Goal: Task Accomplishment & Management: Complete application form

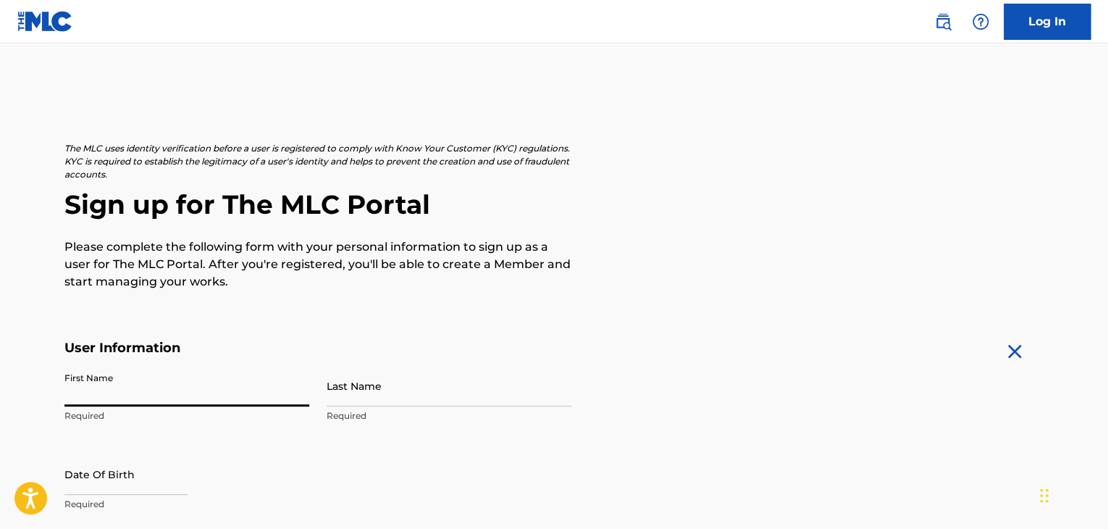
click at [175, 395] on input "First Name" at bounding box center [186, 385] width 245 height 41
type input "Livia"
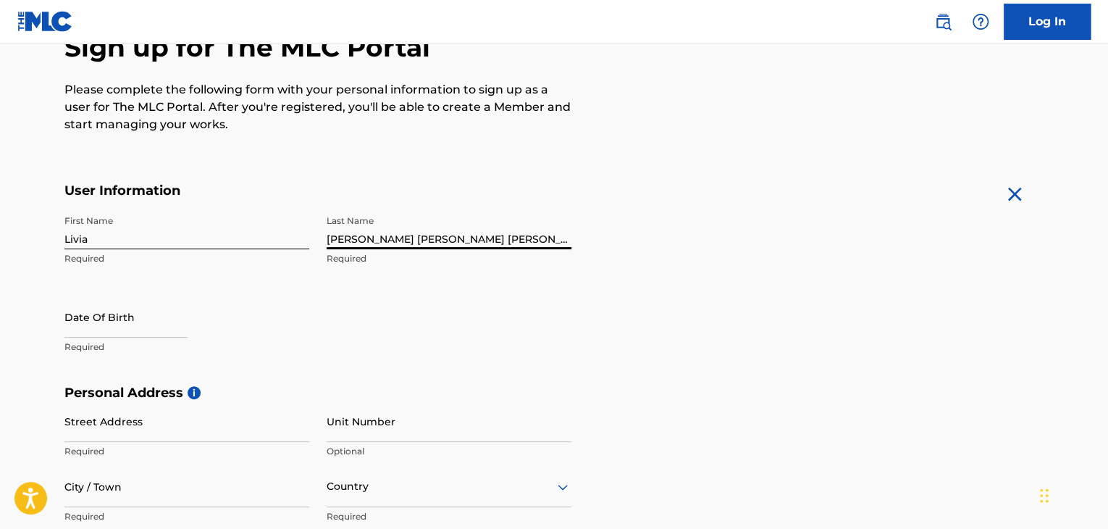
scroll to position [166, 0]
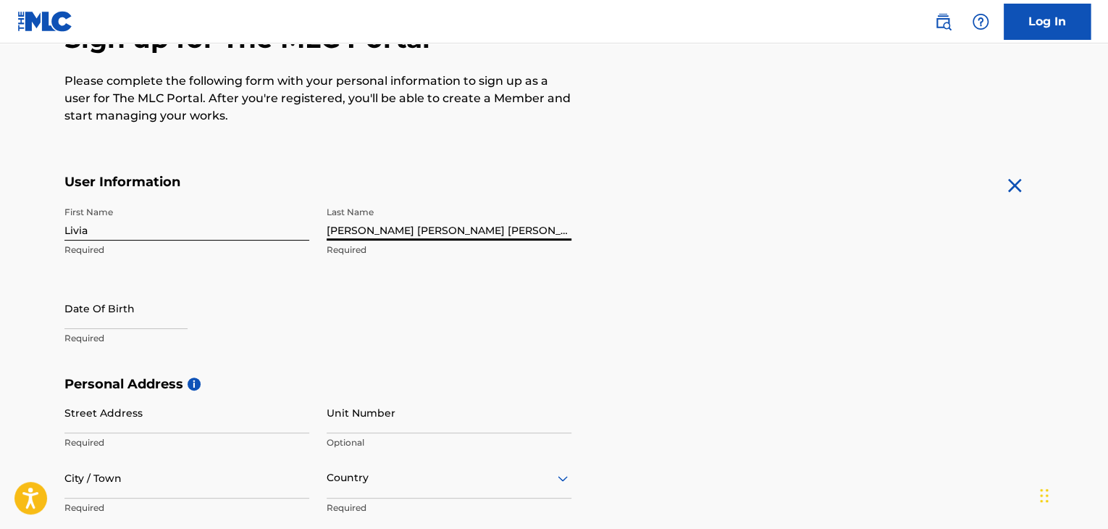
type input "[PERSON_NAME] [PERSON_NAME] [PERSON_NAME]"
click at [120, 317] on input "text" at bounding box center [125, 308] width 123 height 41
select select "8"
select select "2025"
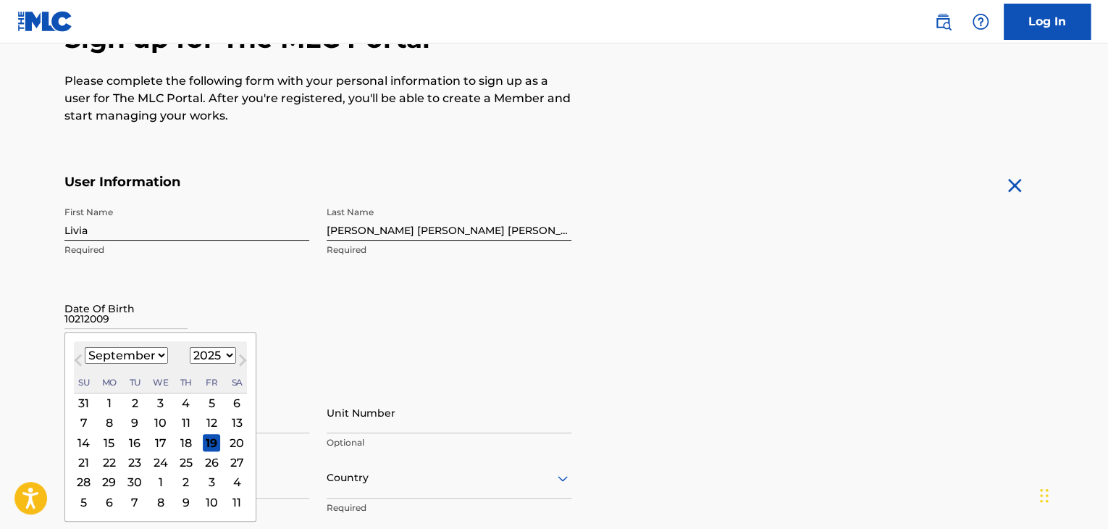
type input "10212009"
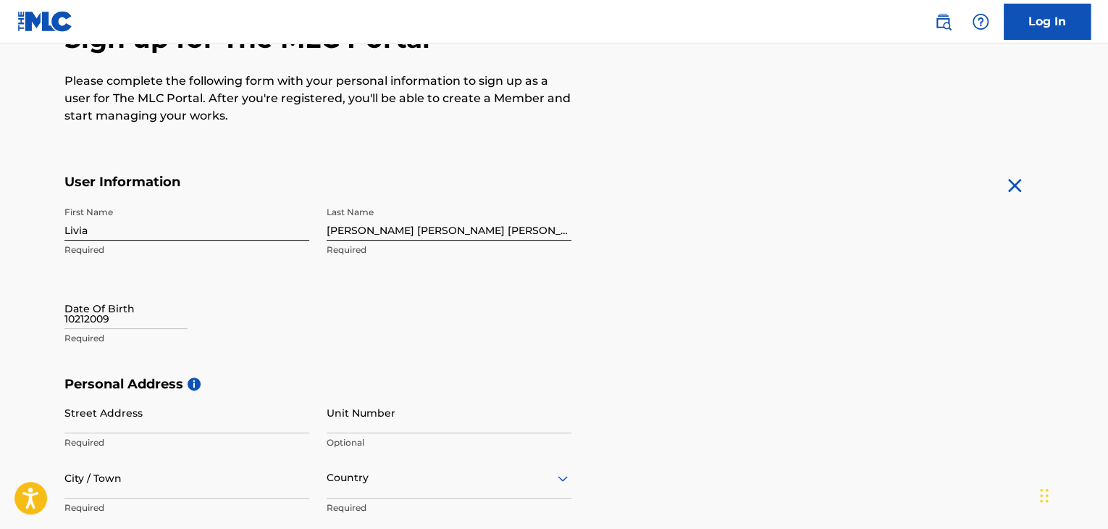
select select "8"
select select "2025"
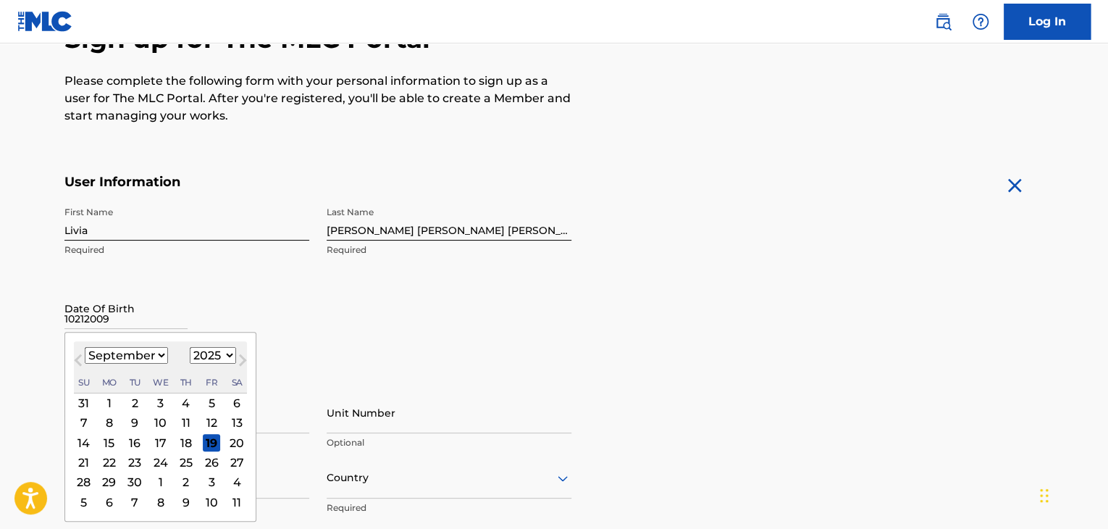
click at [120, 317] on input "10212009" at bounding box center [125, 308] width 123 height 41
click at [159, 348] on select "January February March April May June July August September October November De…" at bounding box center [126, 355] width 83 height 17
click at [85, 347] on select "January February March April May June July August September October November De…" at bounding box center [126, 355] width 83 height 17
click at [231, 354] on button "Next Month" at bounding box center [242, 362] width 23 height 23
select select "10"
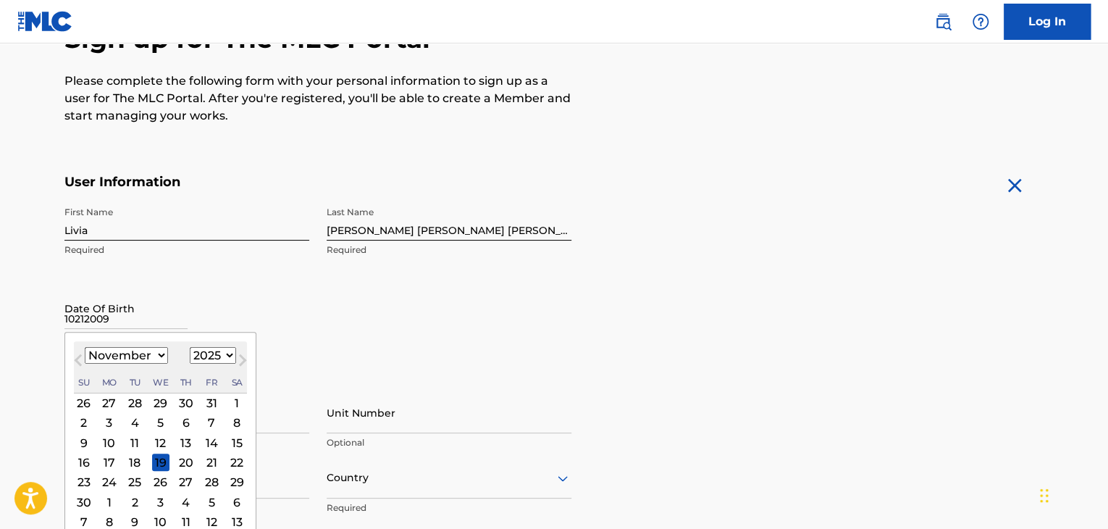
click at [225, 355] on select "1899 1900 1901 1902 1903 1904 1905 1906 1907 1908 1909 1910 1911 1912 1913 1914…" at bounding box center [213, 355] width 46 height 17
select select "2009"
click at [190, 347] on select "1899 1900 1901 1902 1903 1904 1905 1906 1907 1908 1909 1910 1911 1912 1913 1914…" at bounding box center [213, 355] width 46 height 17
click at [161, 349] on select "January February March April May June July August September October November De…" at bounding box center [126, 355] width 83 height 17
select select "9"
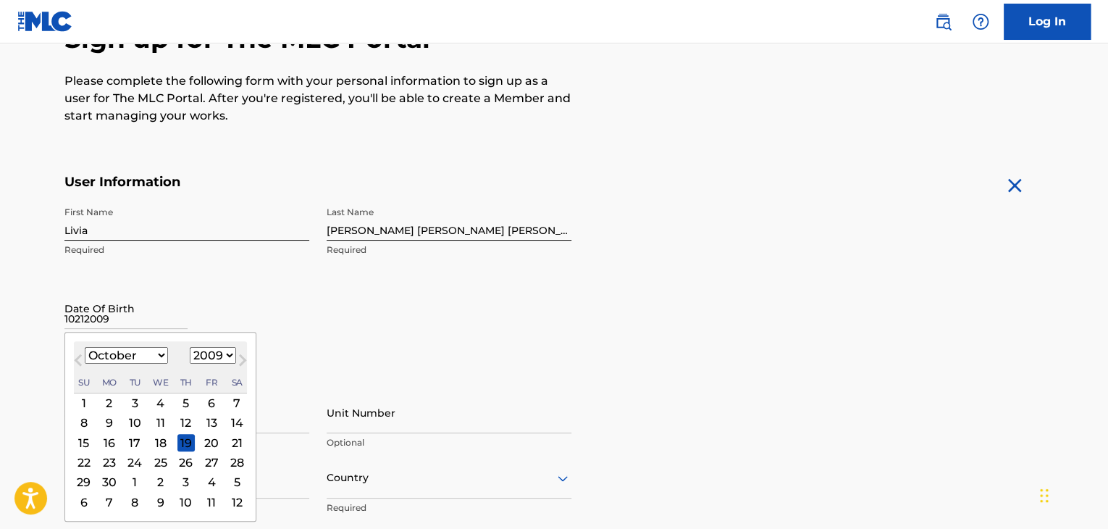
click at [85, 347] on select "January February March April May June July August September October November De…" at bounding box center [126, 355] width 83 height 17
click at [162, 455] on div "21" at bounding box center [160, 461] width 17 height 17
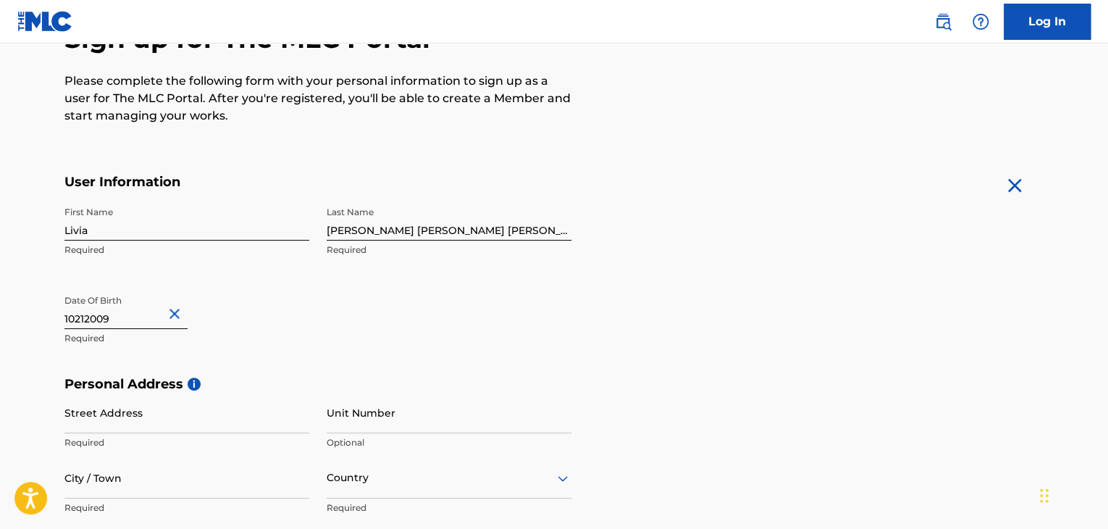
click at [140, 422] on input "Street Address" at bounding box center [186, 412] width 245 height 41
type input "[STREET_ADDRESS][PERSON_NAME]"
type input "Cypress"
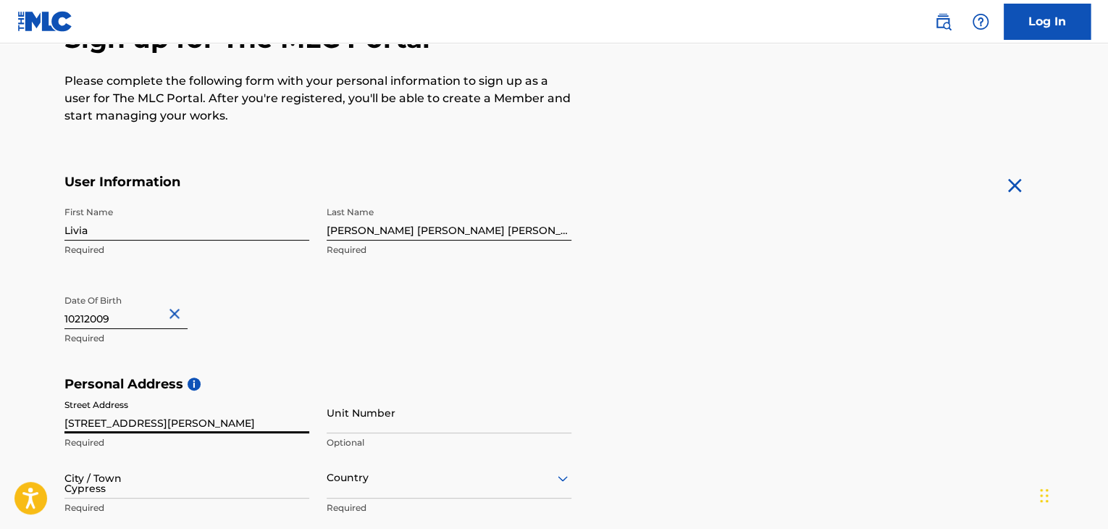
type input "[GEOGRAPHIC_DATA]"
type input "77433"
type input "281"
type input "4152731"
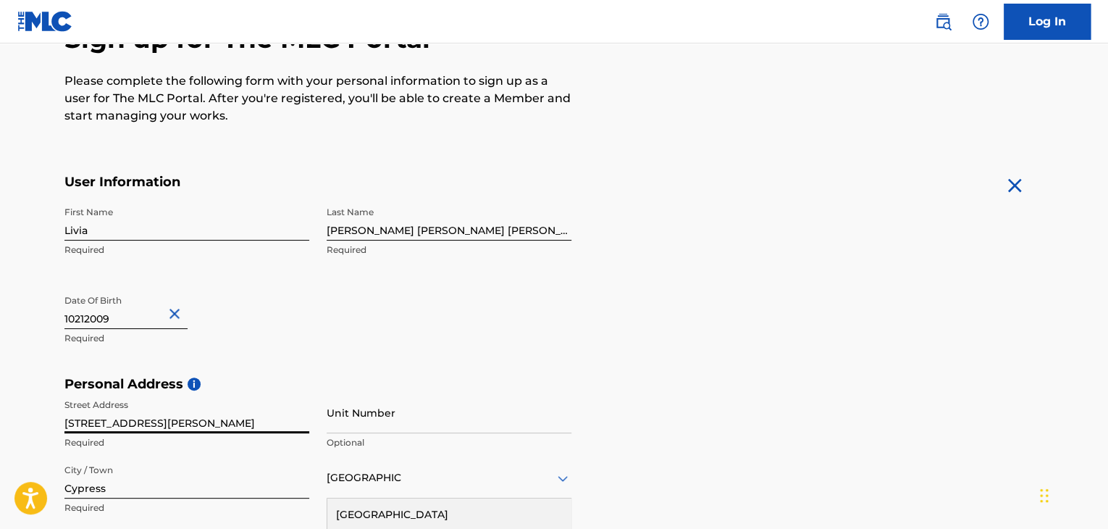
scroll to position [168, 0]
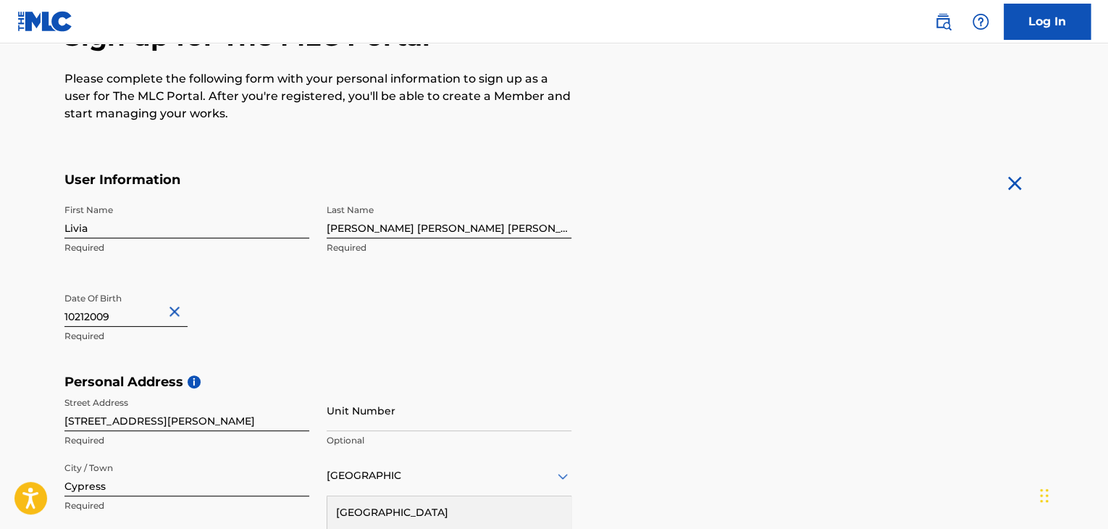
drag, startPoint x: 1105, startPoint y: 254, endPoint x: 1107, endPoint y: 276, distance: 21.8
click at [1107, 276] on main "The MLC uses identity verification before a user is registered to comply with K…" at bounding box center [554, 385] width 1108 height 1020
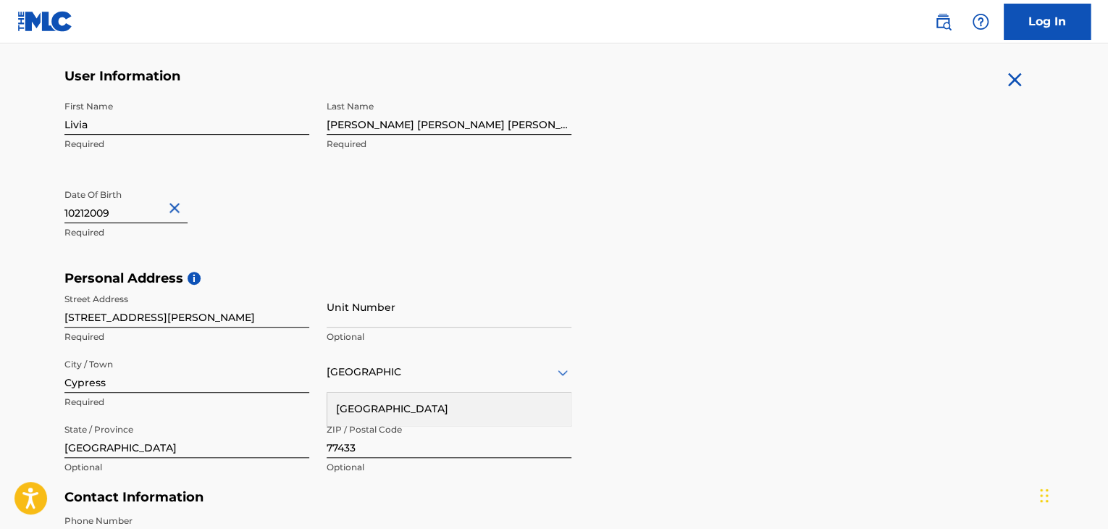
scroll to position [275, 0]
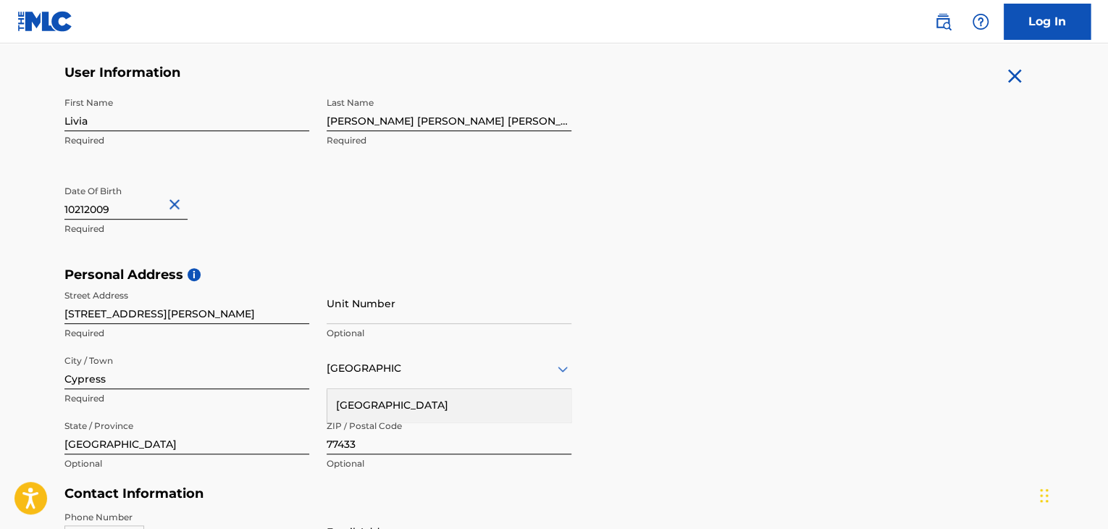
click at [364, 403] on div "[GEOGRAPHIC_DATA]" at bounding box center [448, 405] width 243 height 33
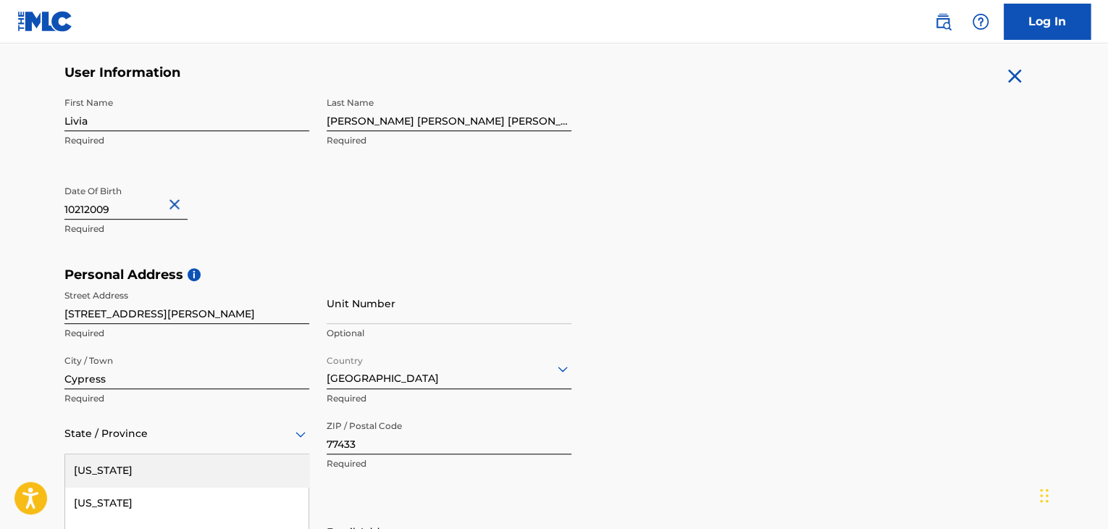
click at [153, 450] on div "57 results available. Use Up and Down to choose options, press Enter to select …" at bounding box center [186, 433] width 245 height 41
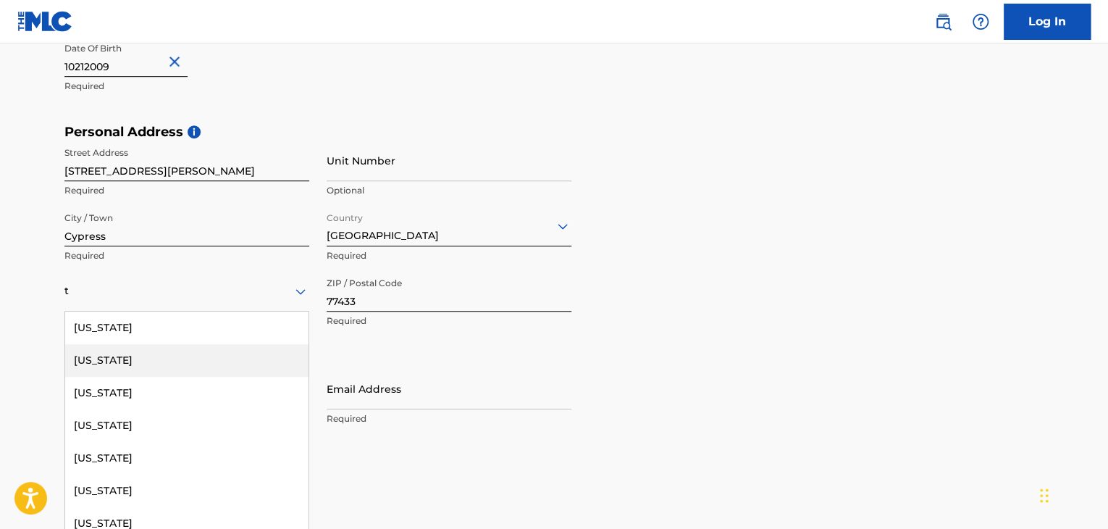
type input "[GEOGRAPHIC_DATA]"
type input "[EMAIL_ADDRESS][DOMAIN_NAME]"
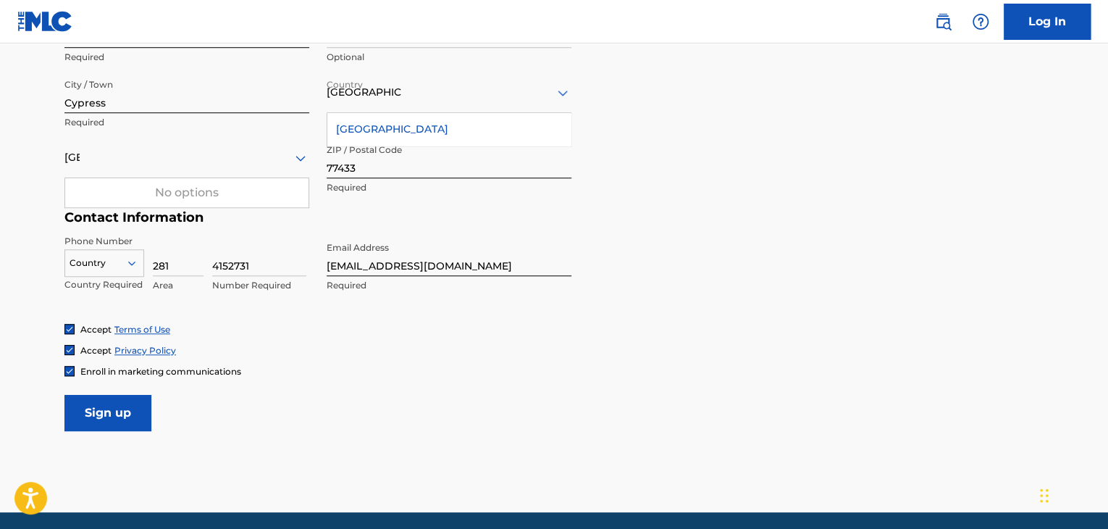
scroll to position [603, 0]
